Goal: Task Accomplishment & Management: Complete application form

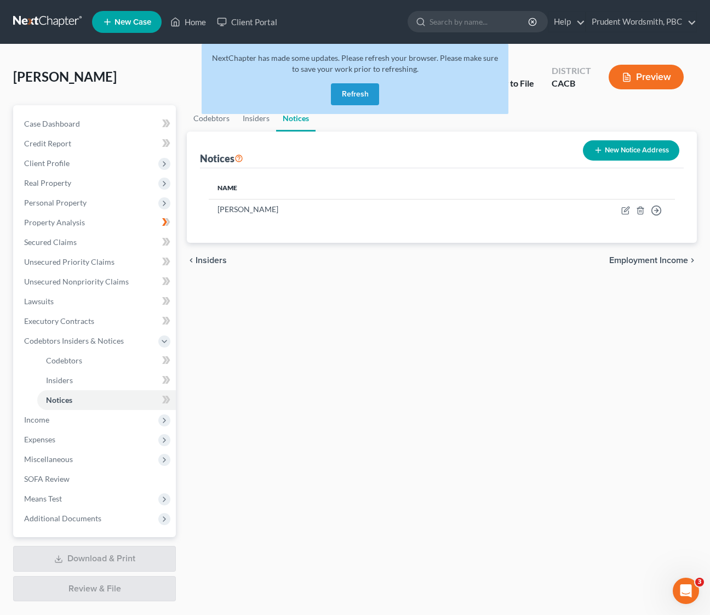
click at [353, 96] on button "Refresh" at bounding box center [355, 94] width 48 height 22
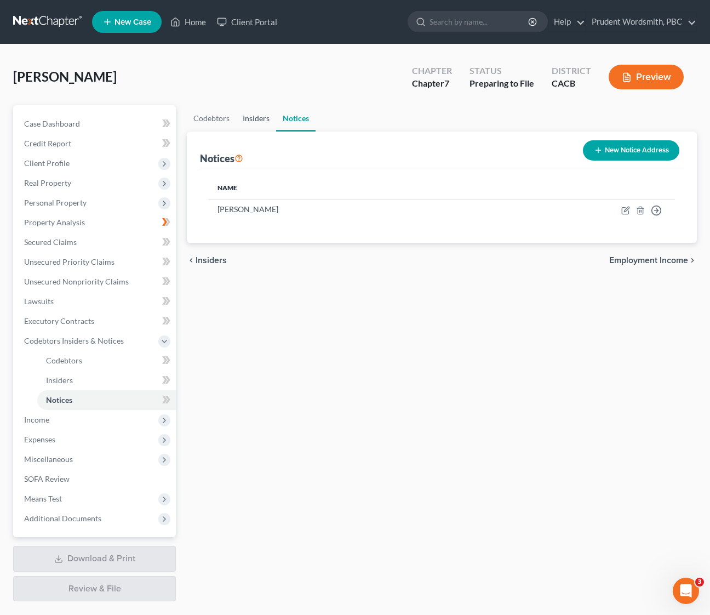
click at [261, 121] on link "Insiders" at bounding box center [256, 118] width 40 height 26
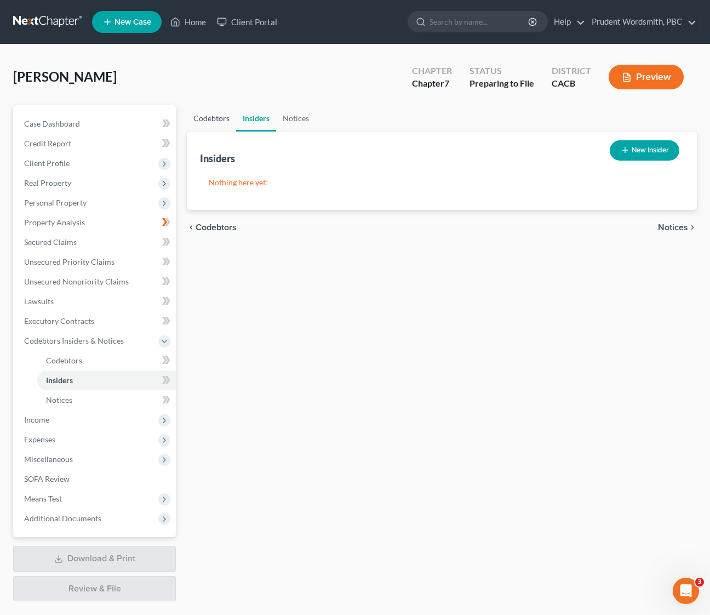
click at [206, 124] on link "Codebtors" at bounding box center [211, 118] width 49 height 26
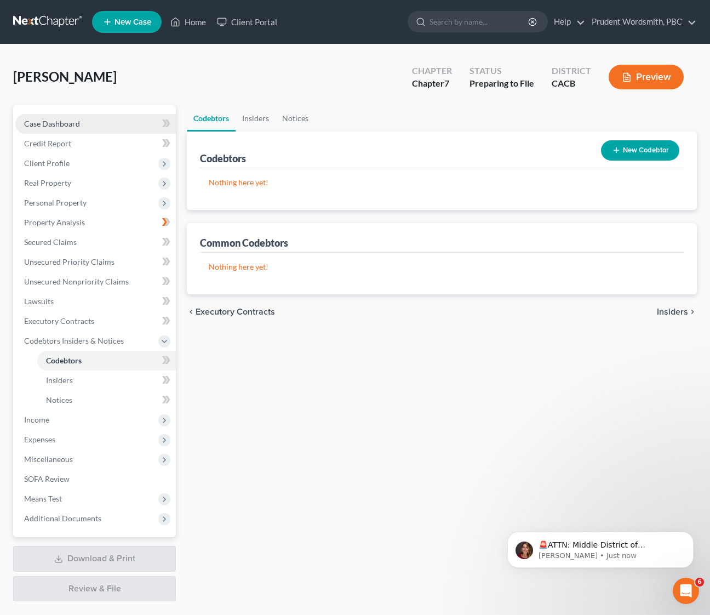
click at [73, 115] on link "Case Dashboard" at bounding box center [95, 124] width 161 height 20
select select "0"
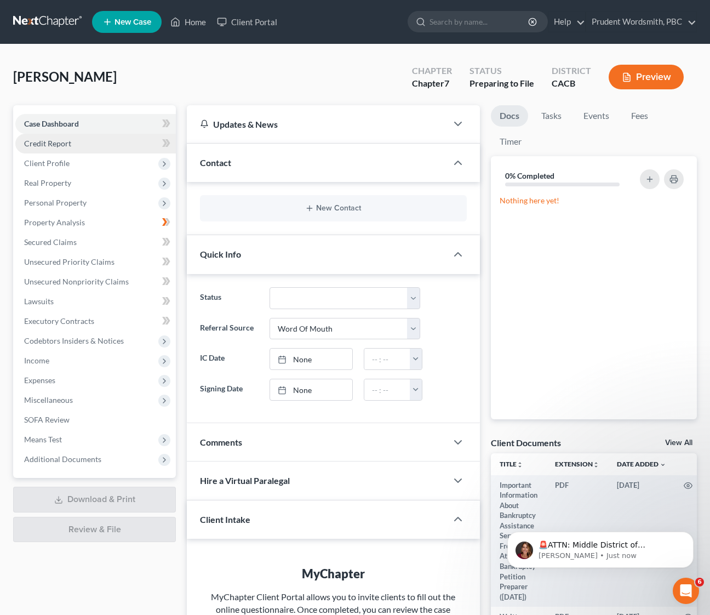
click at [85, 145] on link "Credit Report" at bounding box center [95, 144] width 161 height 20
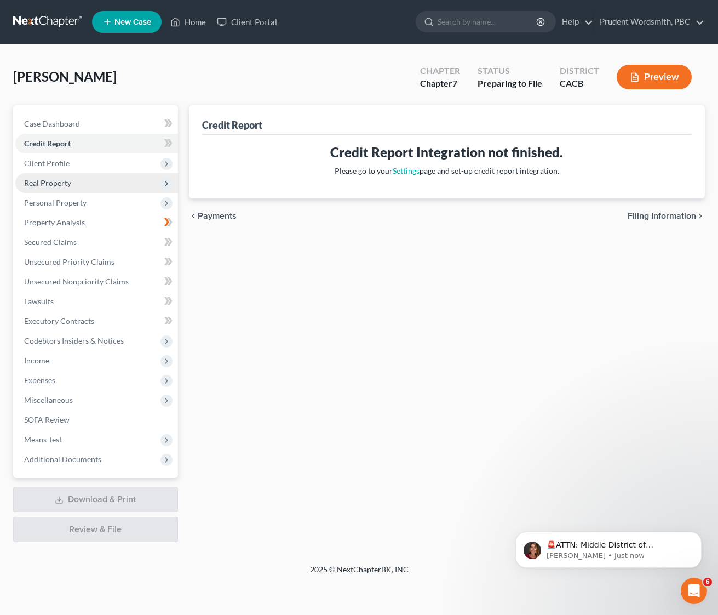
click at [76, 180] on span "Real Property" at bounding box center [96, 183] width 163 height 20
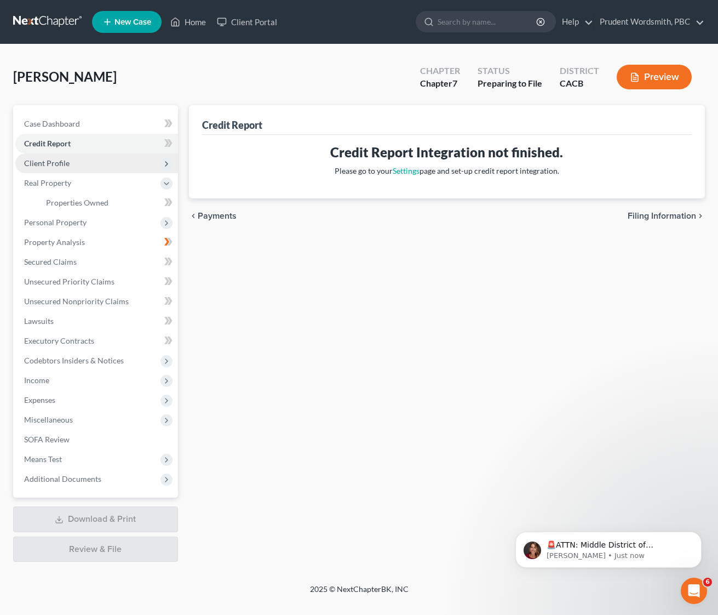
click at [79, 165] on span "Client Profile" at bounding box center [96, 163] width 163 height 20
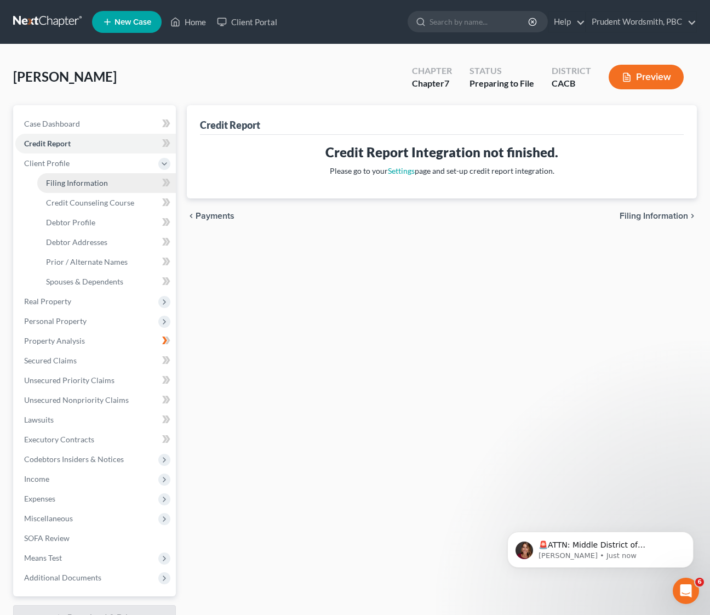
click at [75, 191] on link "Filing Information" at bounding box center [106, 183] width 139 height 20
select select "1"
select select "0"
select select "4"
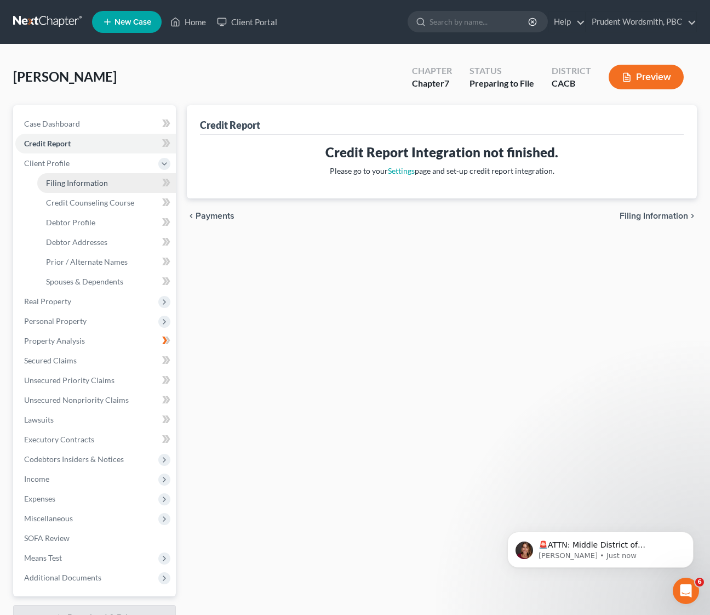
select select "1"
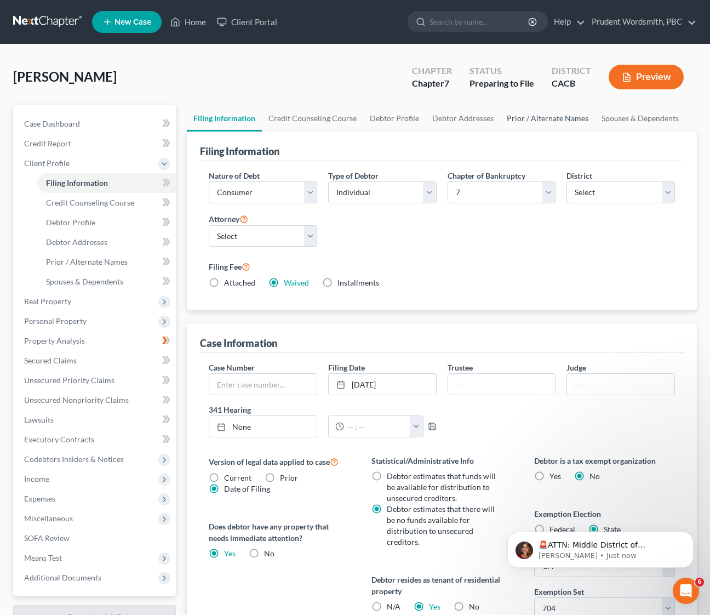
click at [555, 111] on link "Prior / Alternate Names" at bounding box center [547, 118] width 95 height 26
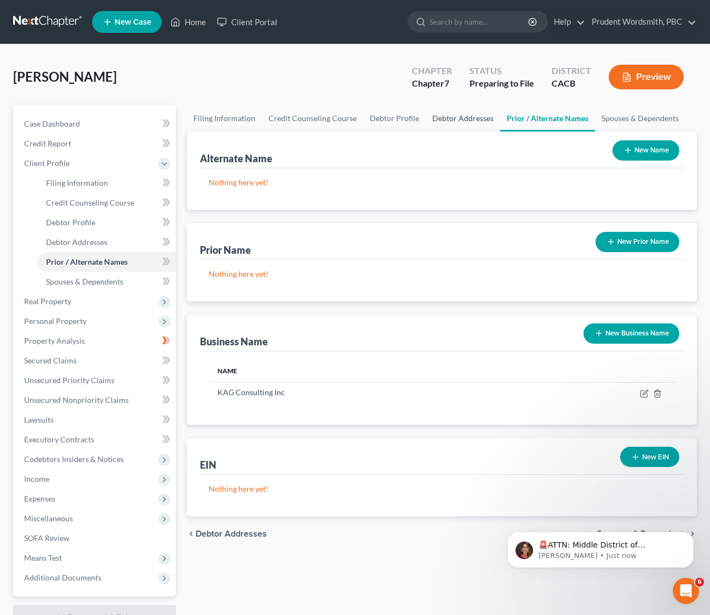
click at [472, 117] on link "Debtor Addresses" at bounding box center [463, 118] width 75 height 26
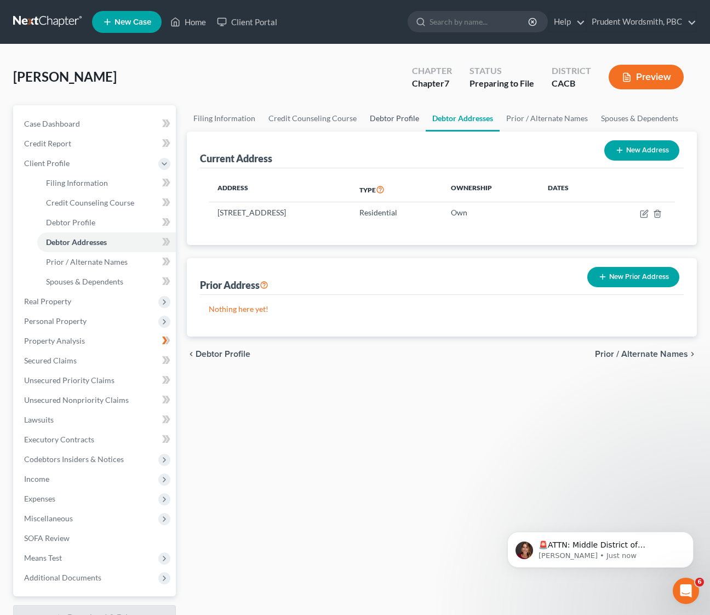
click at [398, 122] on link "Debtor Profile" at bounding box center [394, 118] width 62 height 26
select select "2"
select select "0"
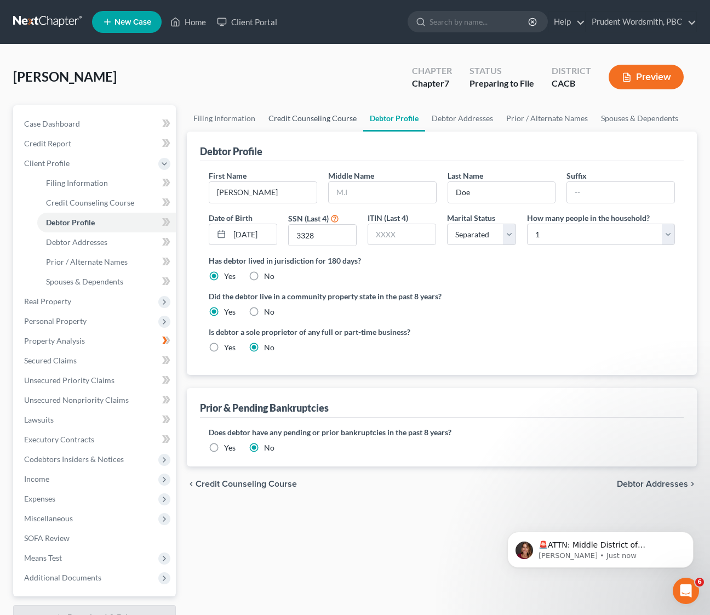
click at [353, 122] on link "Credit Counseling Course" at bounding box center [312, 118] width 101 height 26
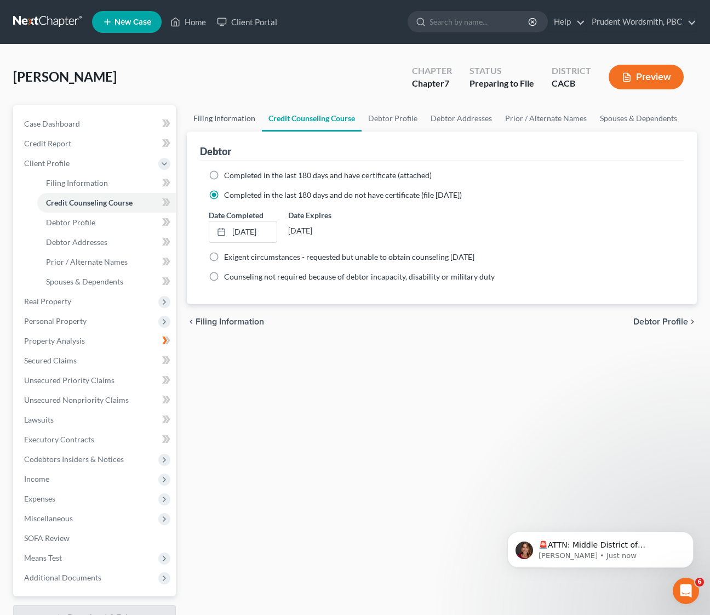
click at [242, 117] on link "Filing Information" at bounding box center [224, 118] width 75 height 26
select select "1"
select select "0"
select select "7"
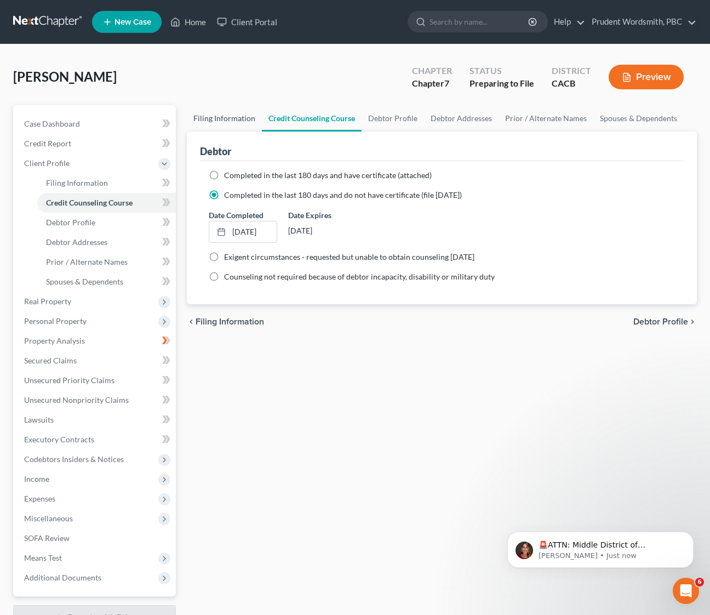
select select "4"
select select "1"
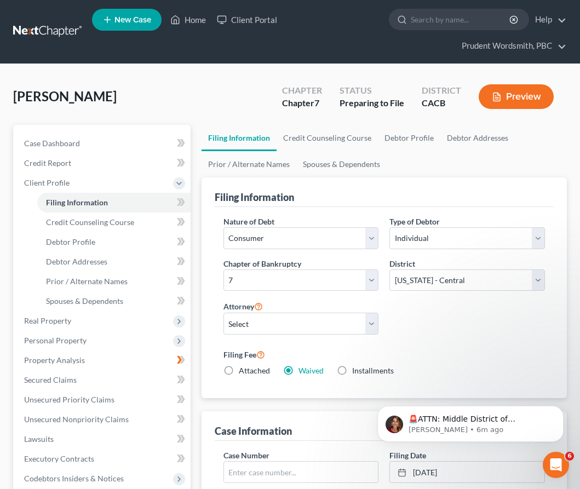
click at [520, 87] on button "Preview" at bounding box center [516, 96] width 75 height 25
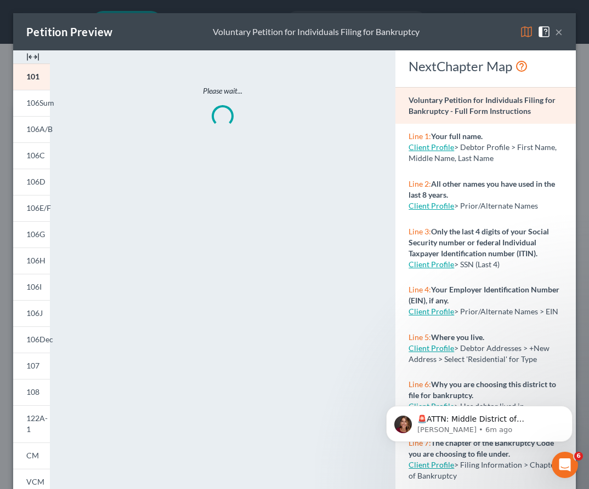
click at [555, 32] on button "×" at bounding box center [559, 31] width 8 height 13
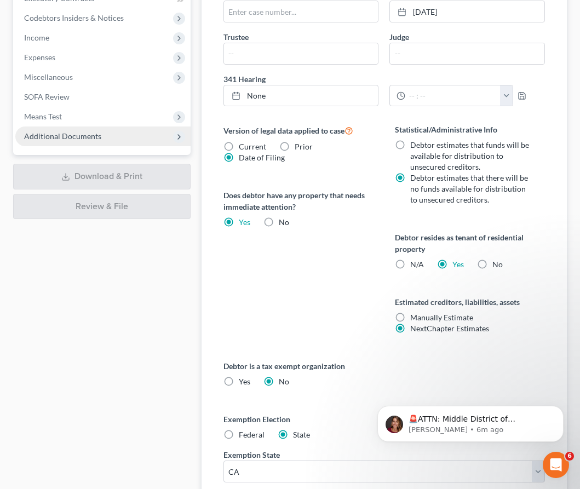
scroll to position [366, 0]
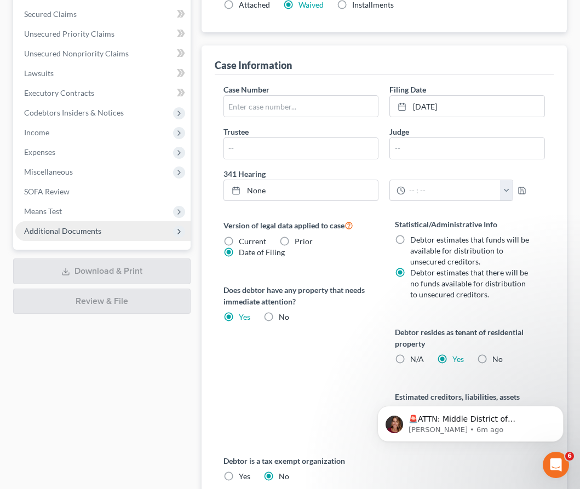
click at [65, 236] on span "Additional Documents" at bounding box center [102, 231] width 175 height 20
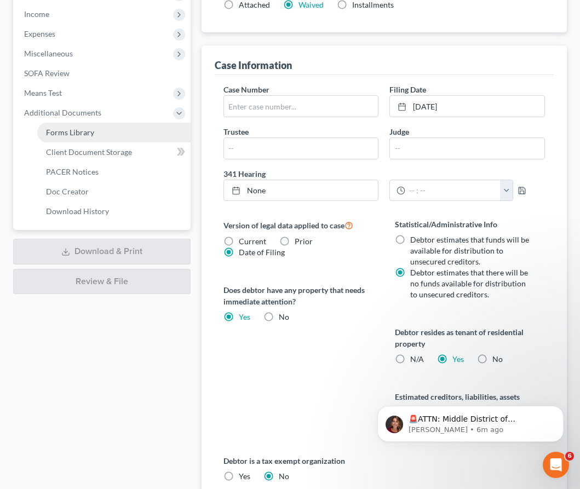
click at [88, 134] on span "Forms Library" at bounding box center [70, 132] width 48 height 9
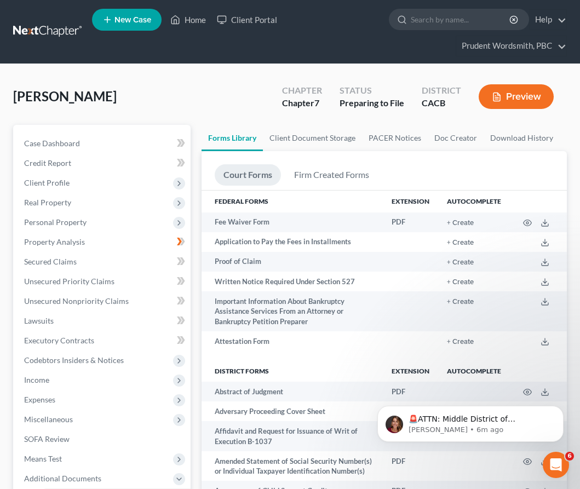
click at [244, 178] on link "Court Forms" at bounding box center [248, 174] width 66 height 21
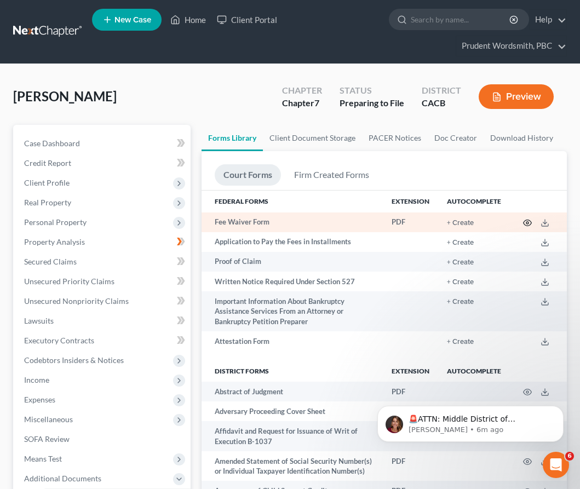
click at [529, 221] on icon "button" at bounding box center [527, 223] width 9 height 9
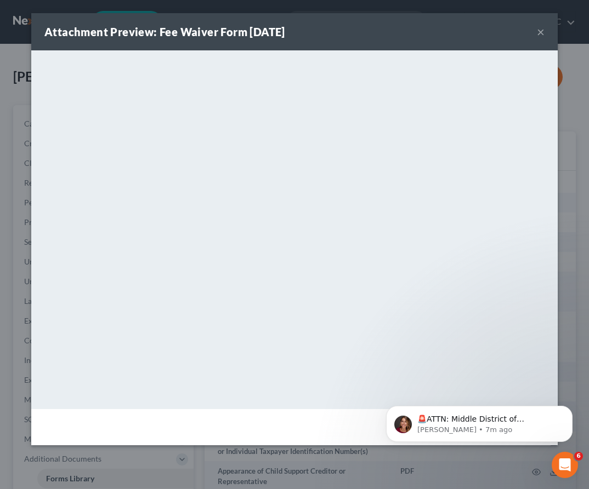
click at [541, 33] on button "×" at bounding box center [540, 31] width 8 height 13
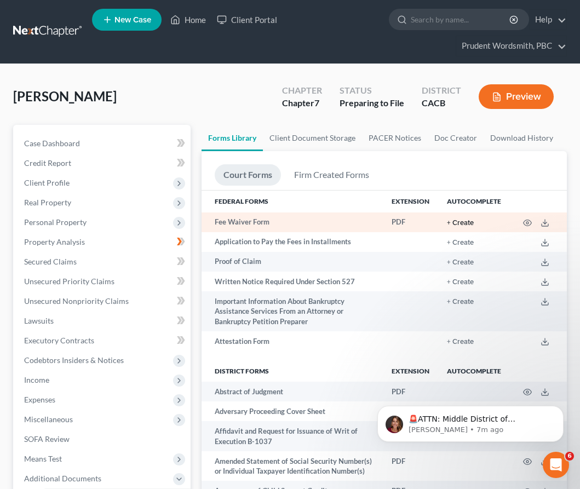
click at [466, 224] on button "+ Create" at bounding box center [460, 223] width 27 height 7
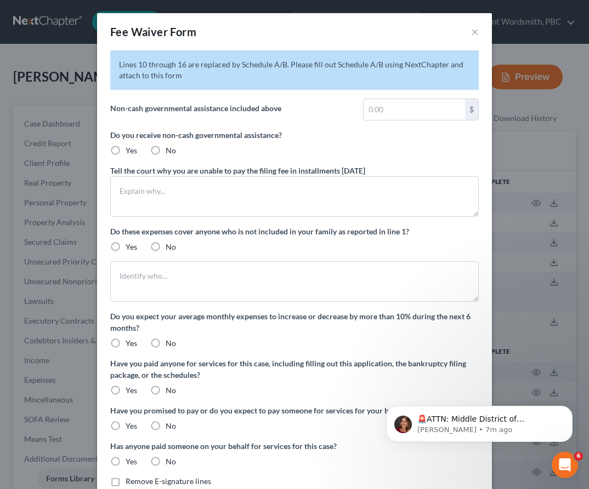
radio input "true"
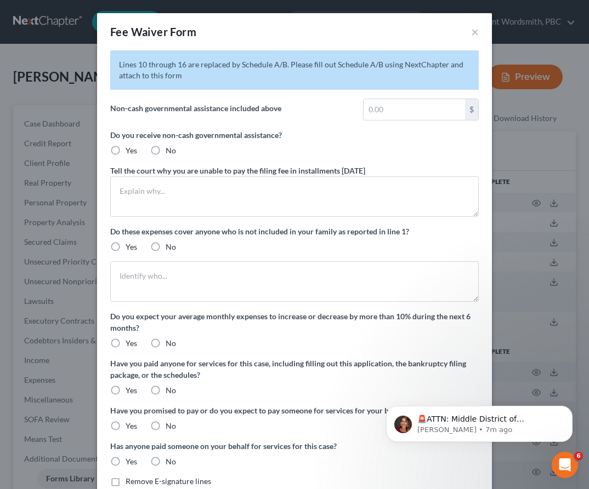
radio input "true"
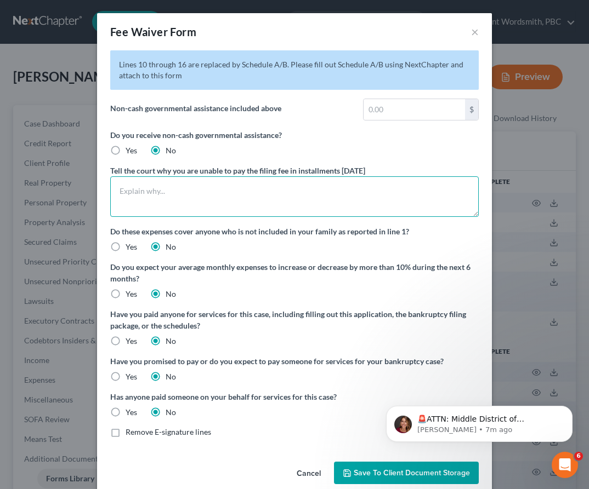
click at [190, 190] on textarea at bounding box center [294, 196] width 368 height 41
type textarea "unemployment"
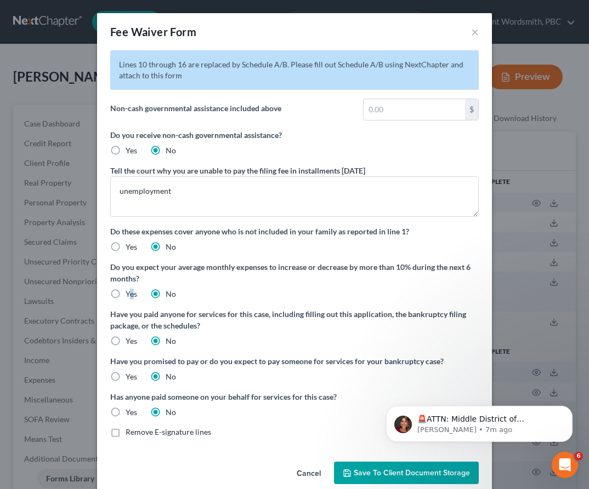
click at [125, 291] on label "Yes" at bounding box center [131, 294] width 12 height 11
click at [130, 291] on input "Yes" at bounding box center [133, 292] width 7 height 7
radio input "true"
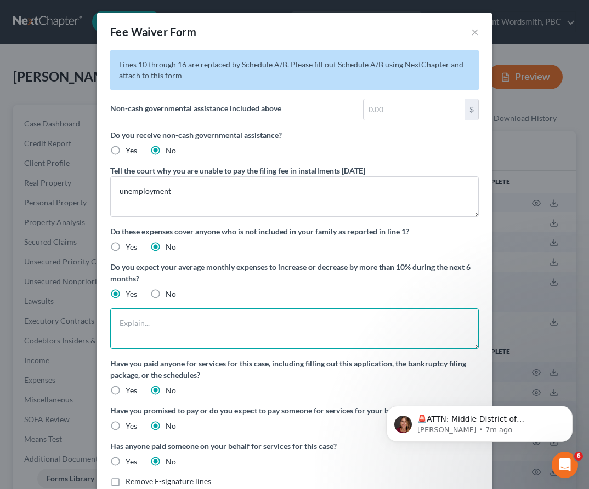
click at [150, 313] on textarea at bounding box center [294, 329] width 368 height 41
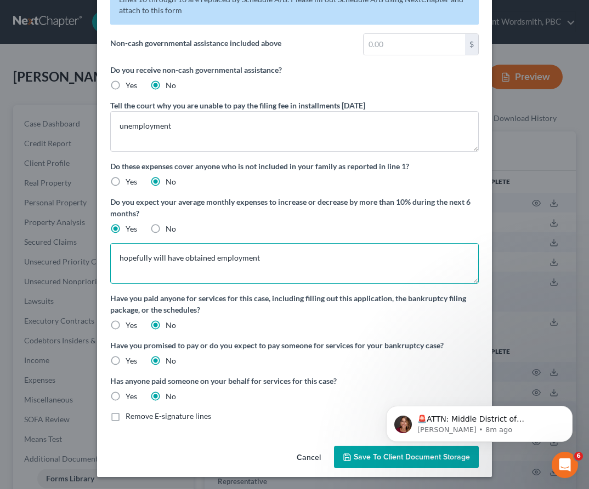
scroll to position [66, 0]
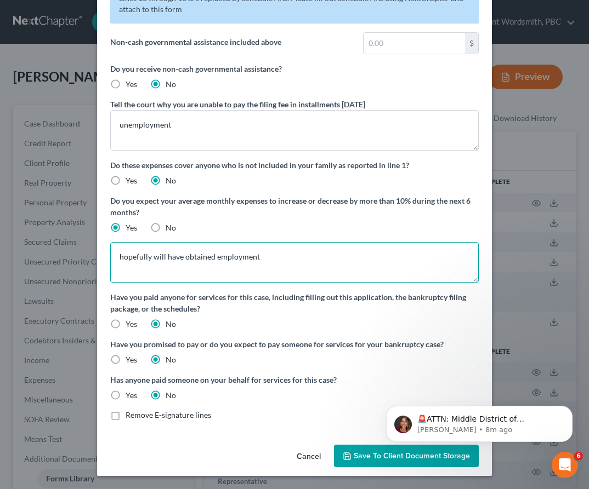
type textarea "hopefully will have obtained employment"
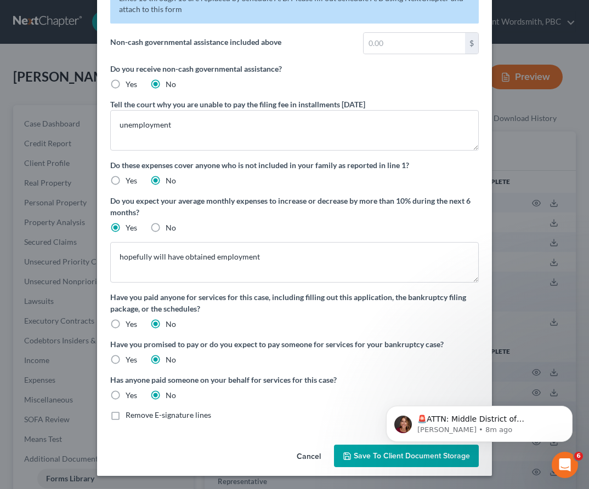
click at [371, 459] on span "Save to Client Document Storage" at bounding box center [411, 456] width 116 height 9
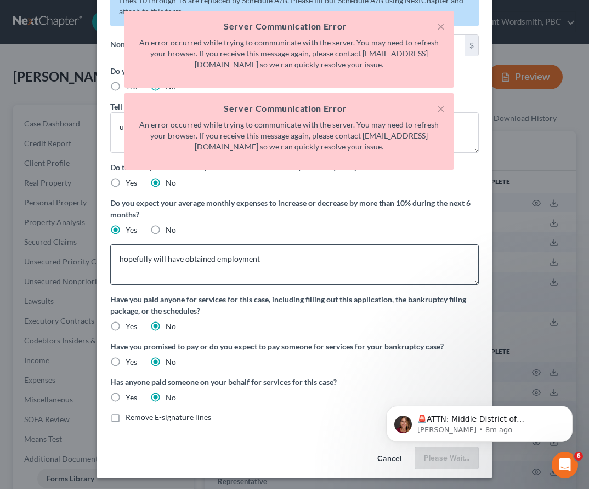
scroll to position [0, 0]
